Goal: Find specific page/section: Find specific page/section

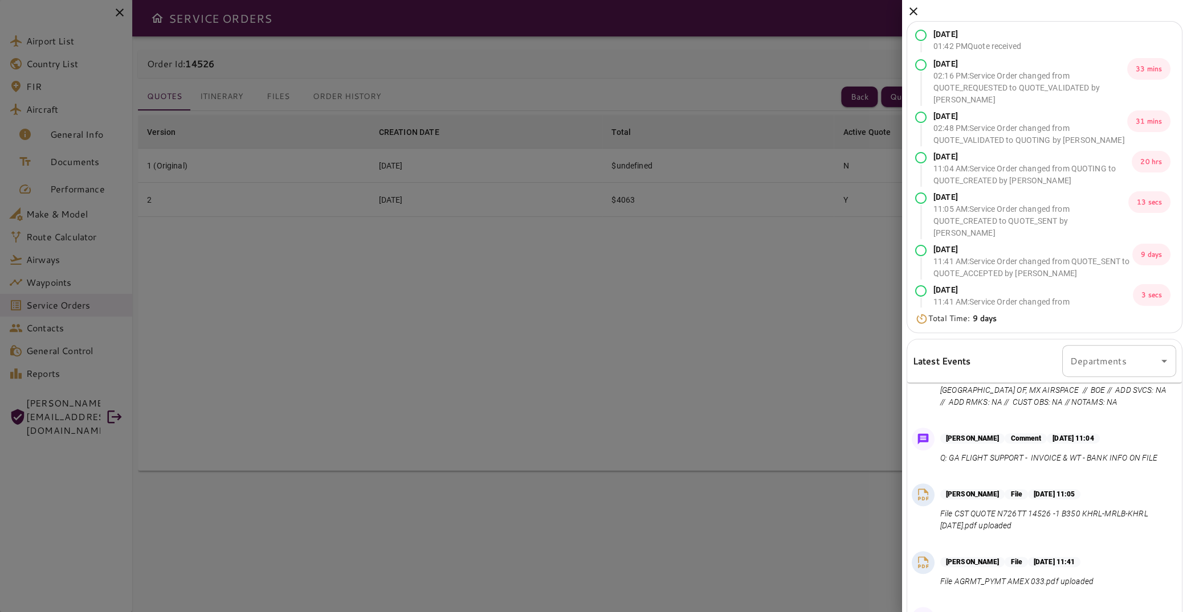
click at [914, 10] on icon at bounding box center [913, 11] width 8 height 8
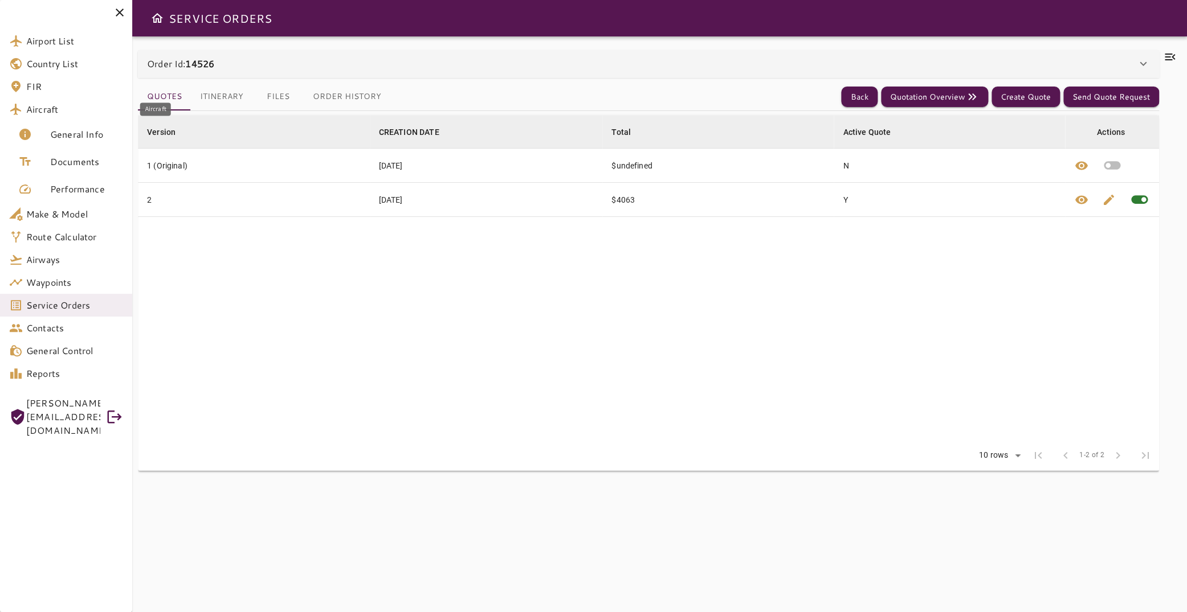
click at [82, 112] on span "Aircraft" at bounding box center [74, 110] width 97 height 14
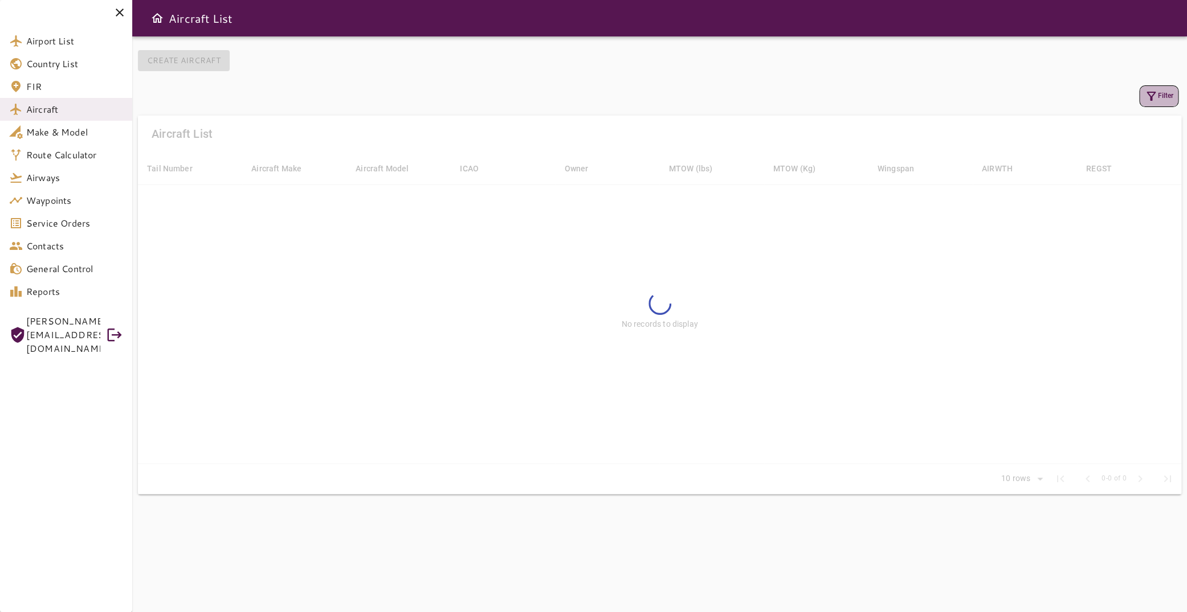
click at [1146, 93] on icon "button" at bounding box center [1151, 96] width 14 height 14
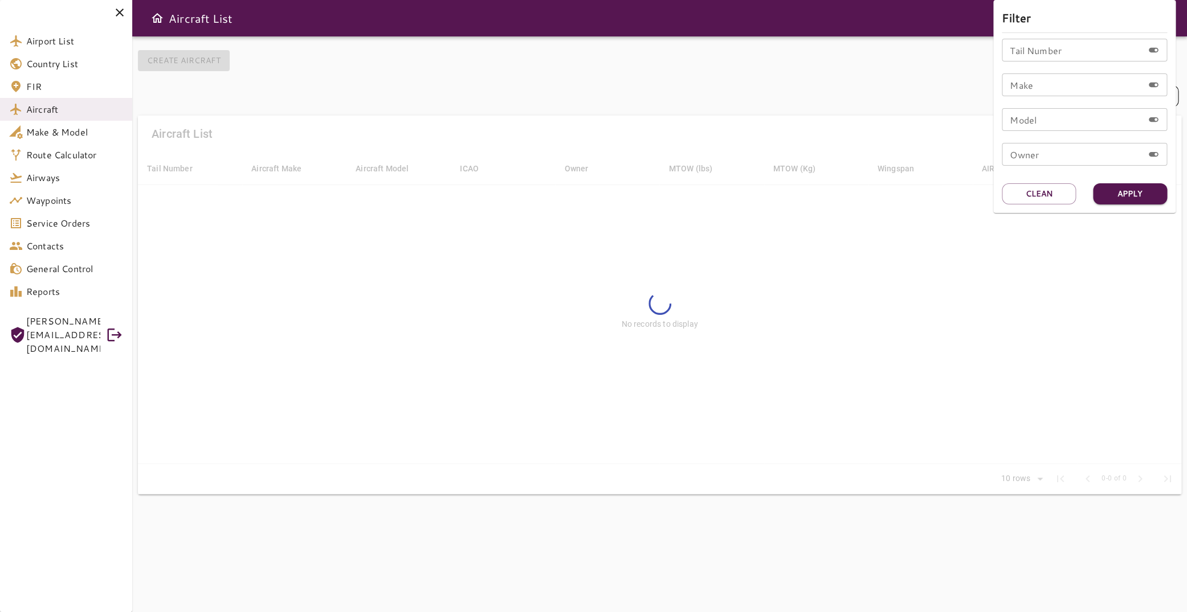
click at [1065, 59] on input "Tail Number" at bounding box center [1071, 50] width 141 height 23
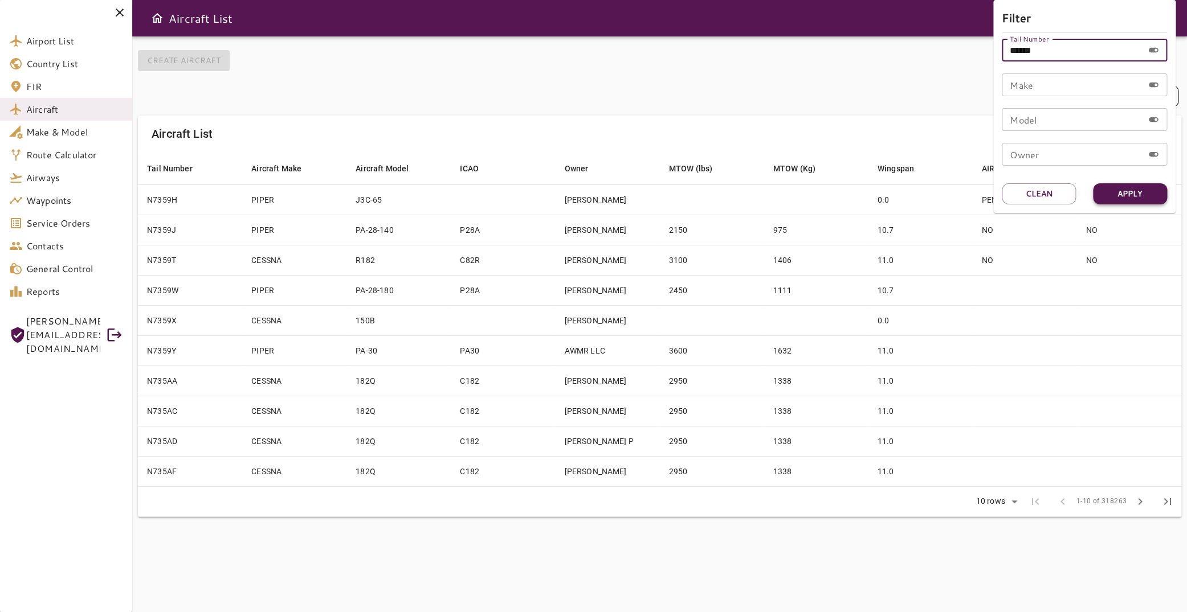
type input "******"
click at [1138, 187] on button "Apply" at bounding box center [1130, 193] width 74 height 21
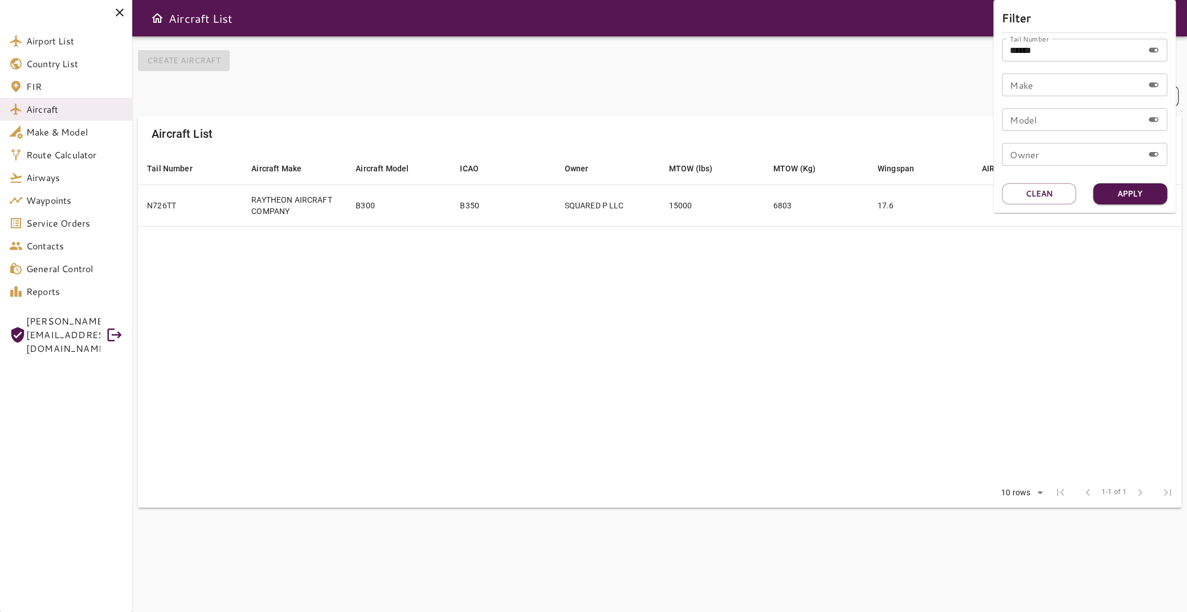
click at [611, 198] on div at bounding box center [593, 306] width 1187 height 612
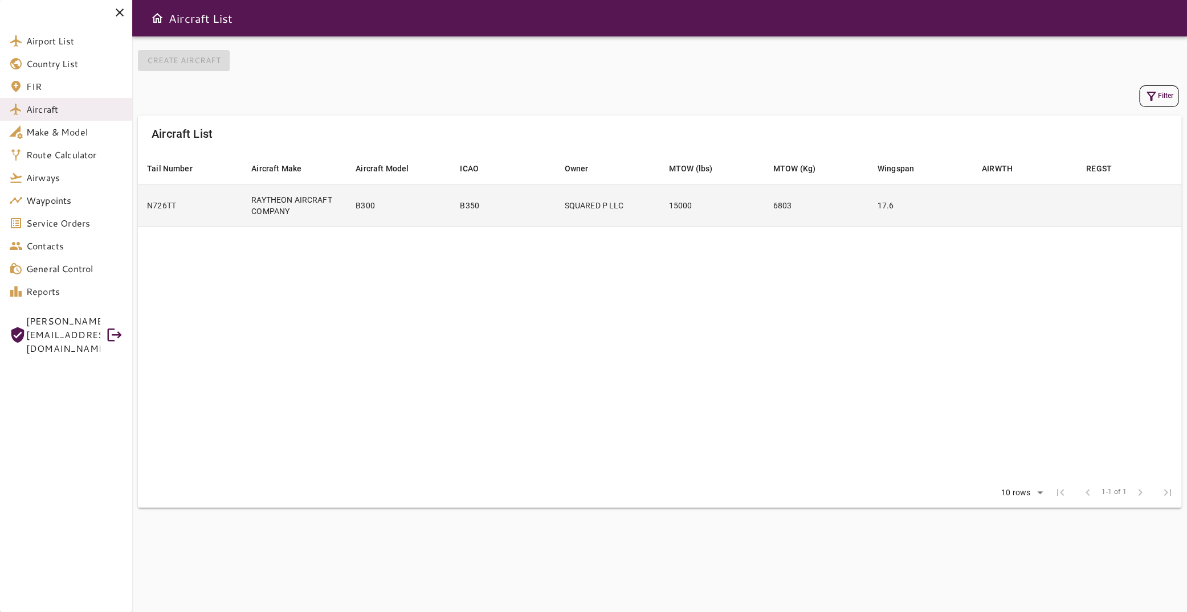
click at [610, 211] on td "SQUARED P LLC" at bounding box center [607, 206] width 104 height 42
